Goal: Task Accomplishment & Management: Manage account settings

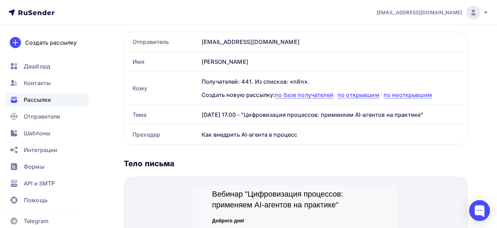
scroll to position [139, 0]
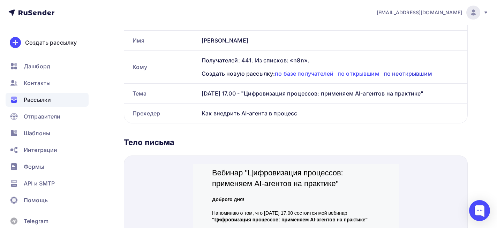
click at [412, 74] on span "по неоткрывшим" at bounding box center [408, 73] width 48 height 7
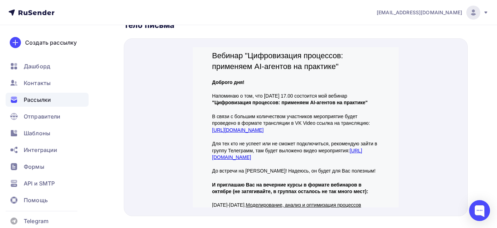
click at [32, 95] on div "Рассылки" at bounding box center [47, 100] width 83 height 14
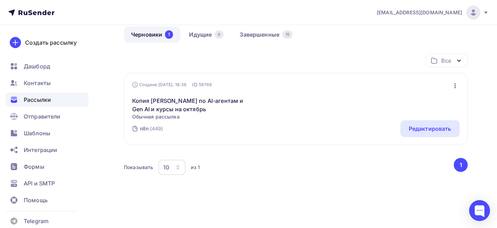
scroll to position [64, 0]
click at [255, 33] on link "Завершенные 15" at bounding box center [266, 33] width 68 height 16
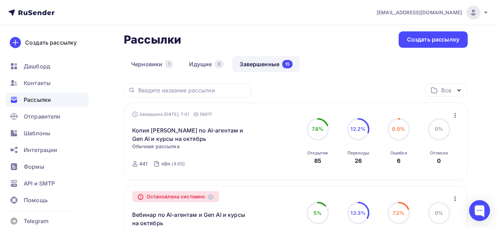
scroll to position [70, 0]
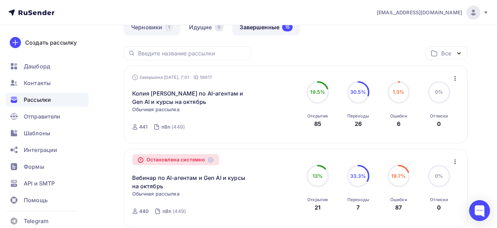
click at [158, 28] on link "Черновики 1" at bounding box center [152, 27] width 56 height 16
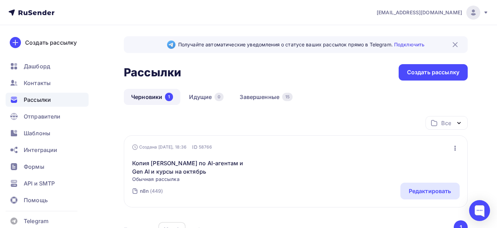
click at [453, 147] on icon "button" at bounding box center [455, 148] width 8 height 8
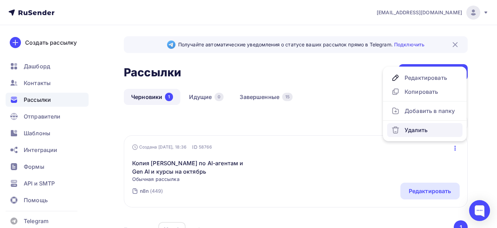
click at [415, 131] on div "Удалить" at bounding box center [424, 130] width 67 height 8
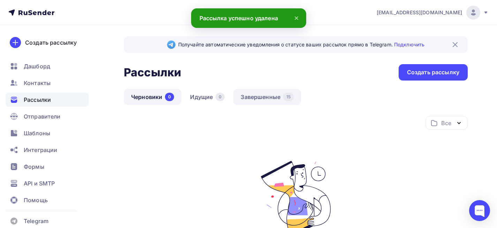
click at [260, 92] on link "Завершенные 15" at bounding box center [267, 97] width 68 height 16
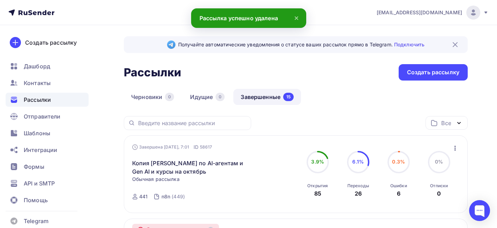
click at [198, 146] on span "ID" at bounding box center [196, 147] width 5 height 7
click at [220, 163] on link "Копия [PERSON_NAME] по AI-агентам и Gen AI и курсы на октябрь" at bounding box center [192, 167] width 120 height 17
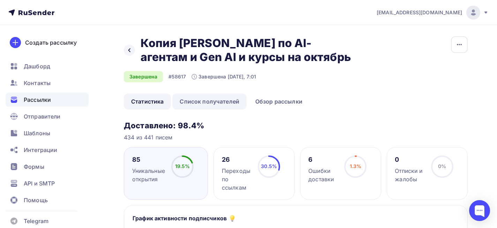
click at [194, 104] on link "Список получателей" at bounding box center [209, 101] width 74 height 16
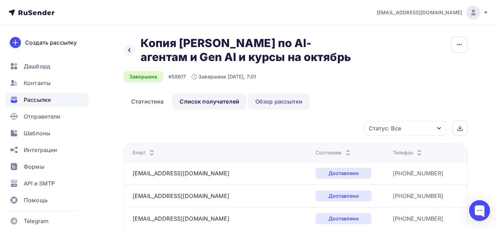
click at [282, 98] on link "Обзор рассылки" at bounding box center [279, 101] width 62 height 16
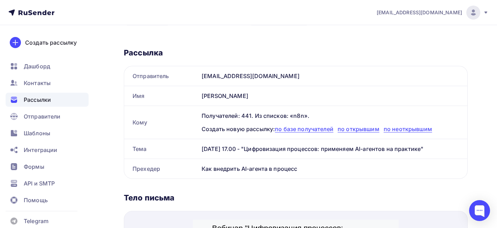
scroll to position [29, 0]
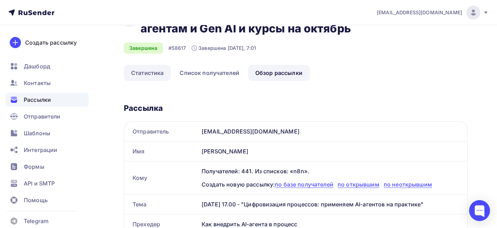
click at [162, 71] on link "Статистика" at bounding box center [147, 73] width 47 height 16
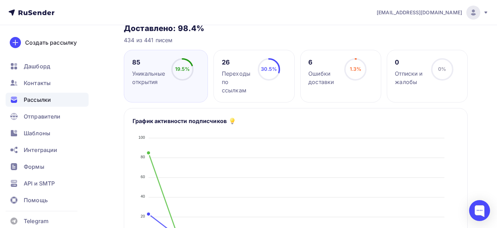
scroll to position [45, 0]
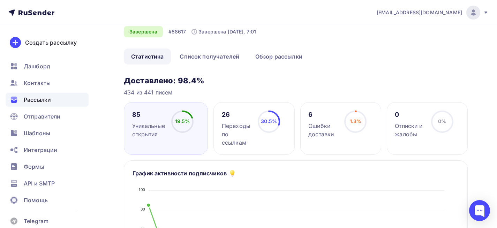
click at [342, 127] on div "1.3% 1.3%" at bounding box center [355, 125] width 35 height 28
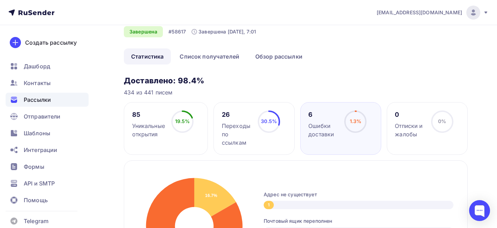
click at [251, 130] on div "Переходы по ссылкам" at bounding box center [237, 134] width 30 height 25
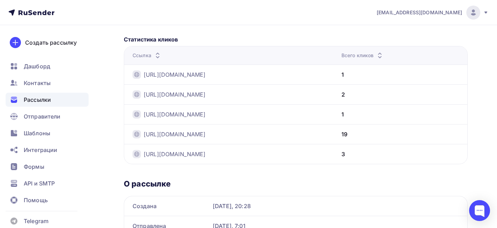
scroll to position [184, 0]
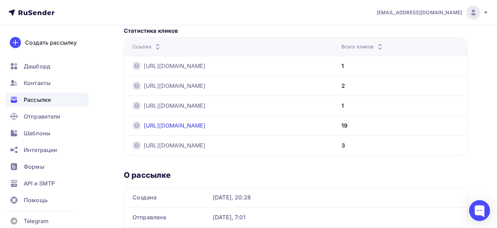
click at [206, 128] on link "https://t.me/+_2RiAhDaDgZkODRi" at bounding box center [175, 125] width 62 height 8
